Goal: Information Seeking & Learning: Learn about a topic

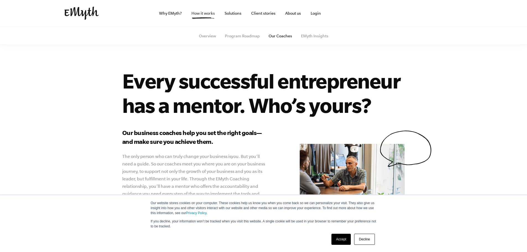
click at [203, 10] on link "How it works" at bounding box center [203, 13] width 32 height 27
click at [267, 14] on link "Client stories" at bounding box center [263, 13] width 33 height 27
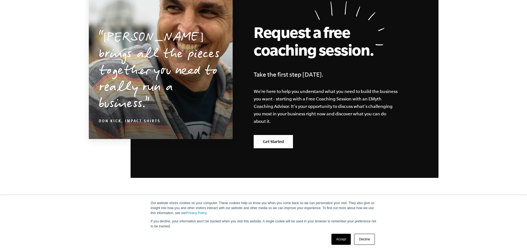
scroll to position [2656, 0]
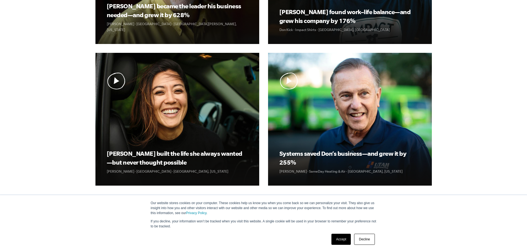
scroll to position [304, 0]
